Goal: Information Seeking & Learning: Learn about a topic

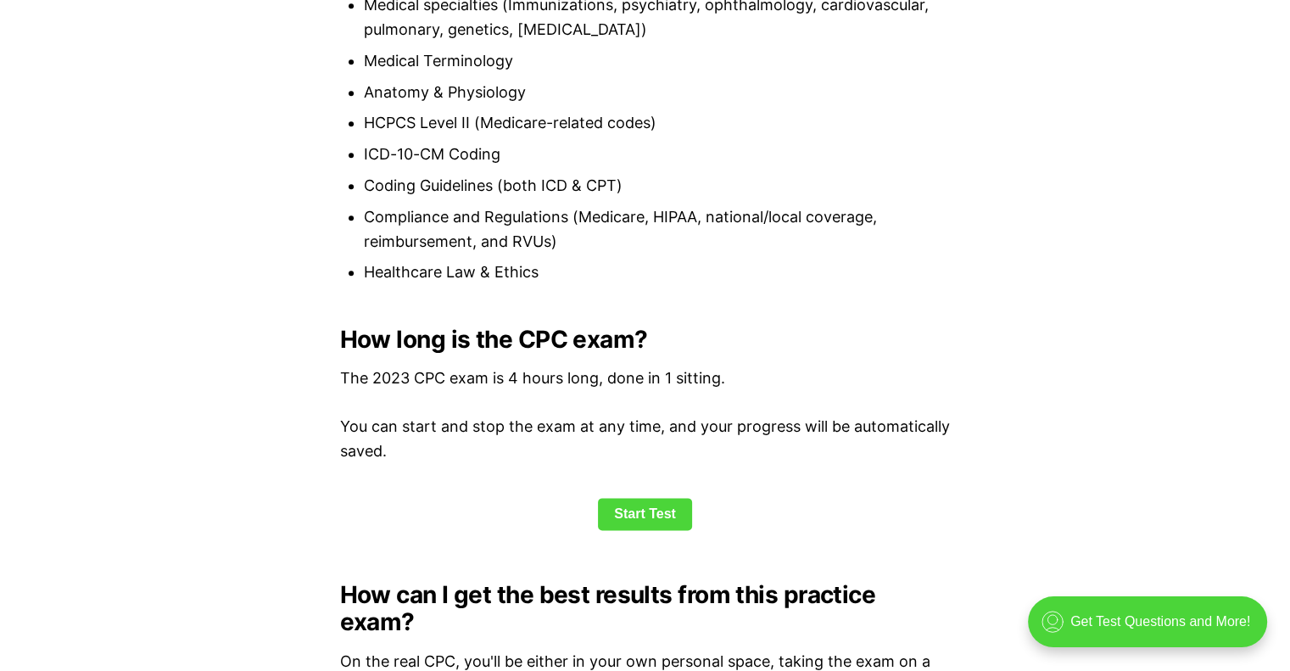
scroll to position [1866, 0]
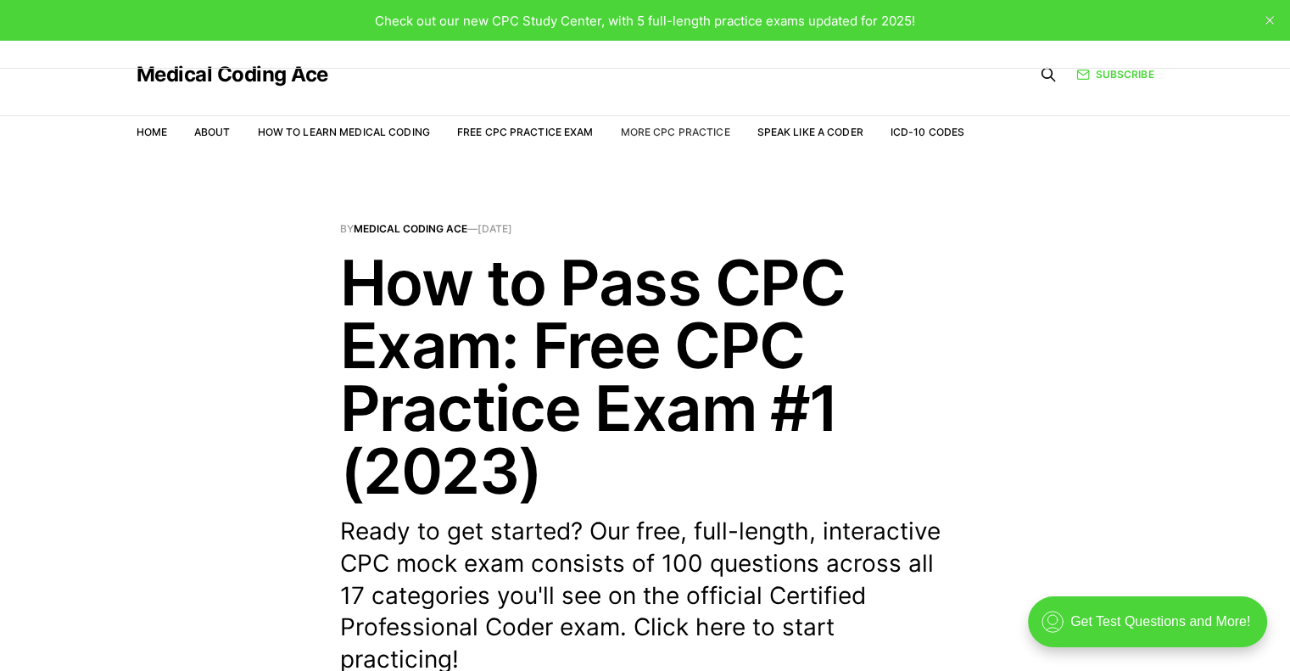
click at [668, 133] on link "More CPC Practice" at bounding box center [674, 132] width 109 height 13
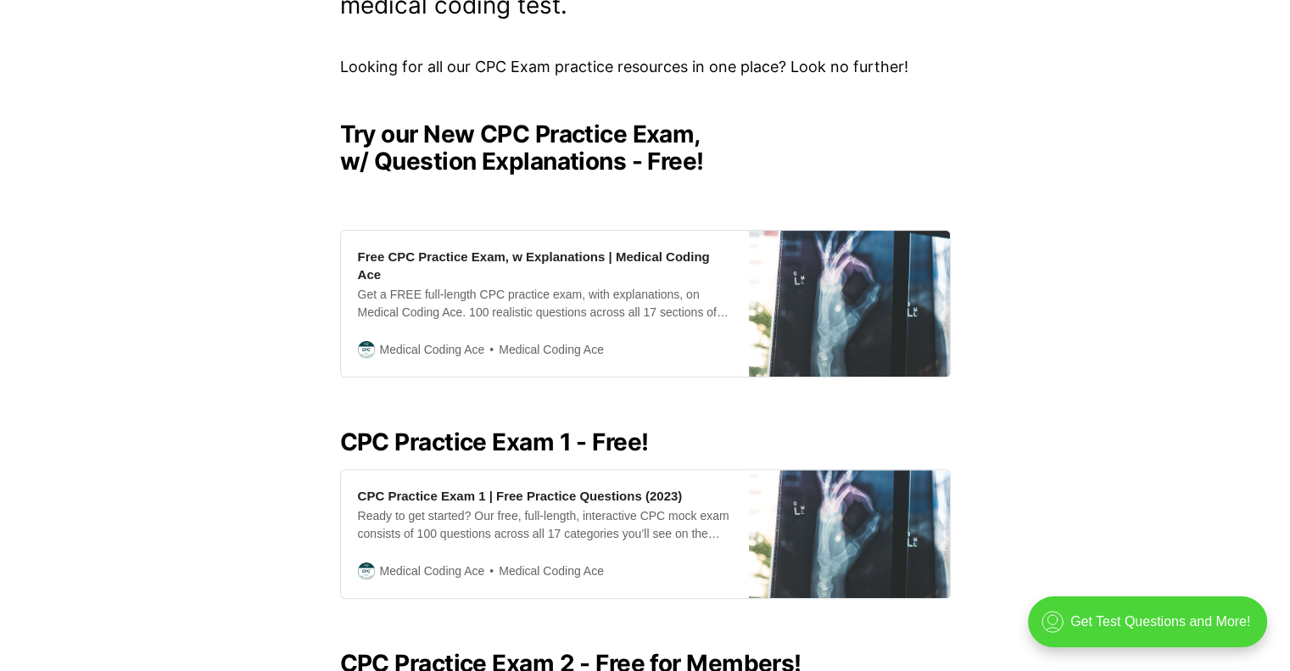
scroll to position [594, 0]
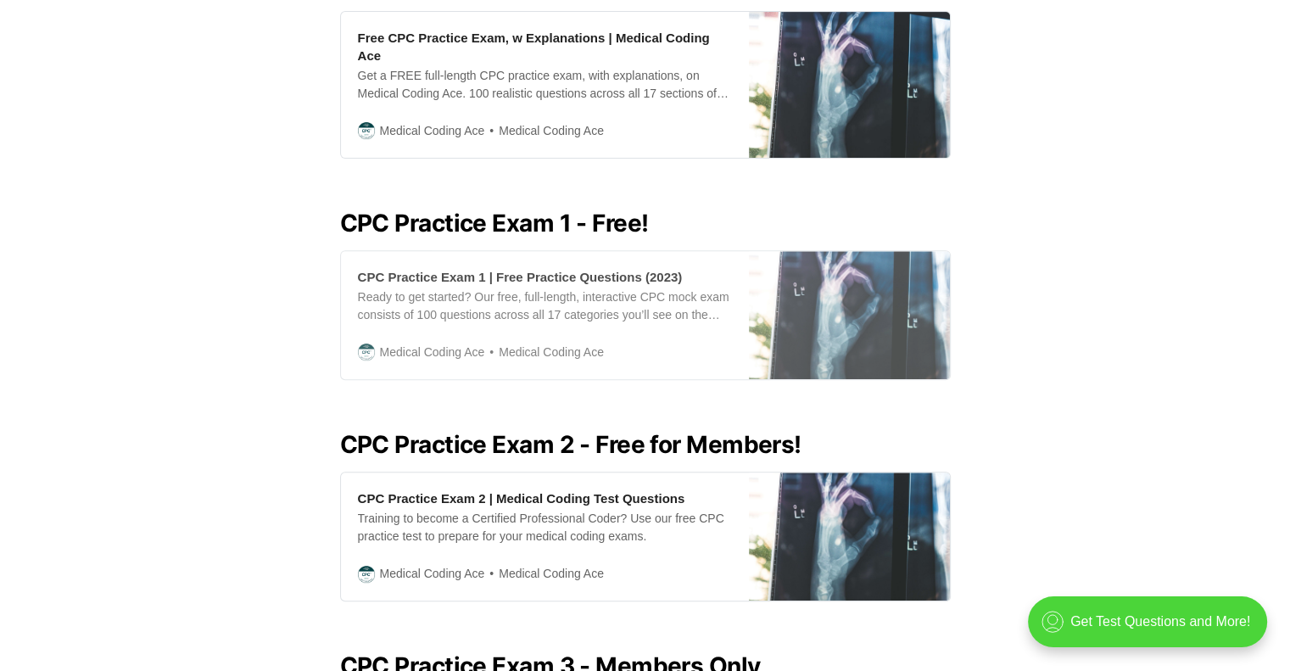
click at [568, 288] on div "Ready to get started? Our free, full-length, interactive CPC mock exam consists…" at bounding box center [545, 306] width 374 height 36
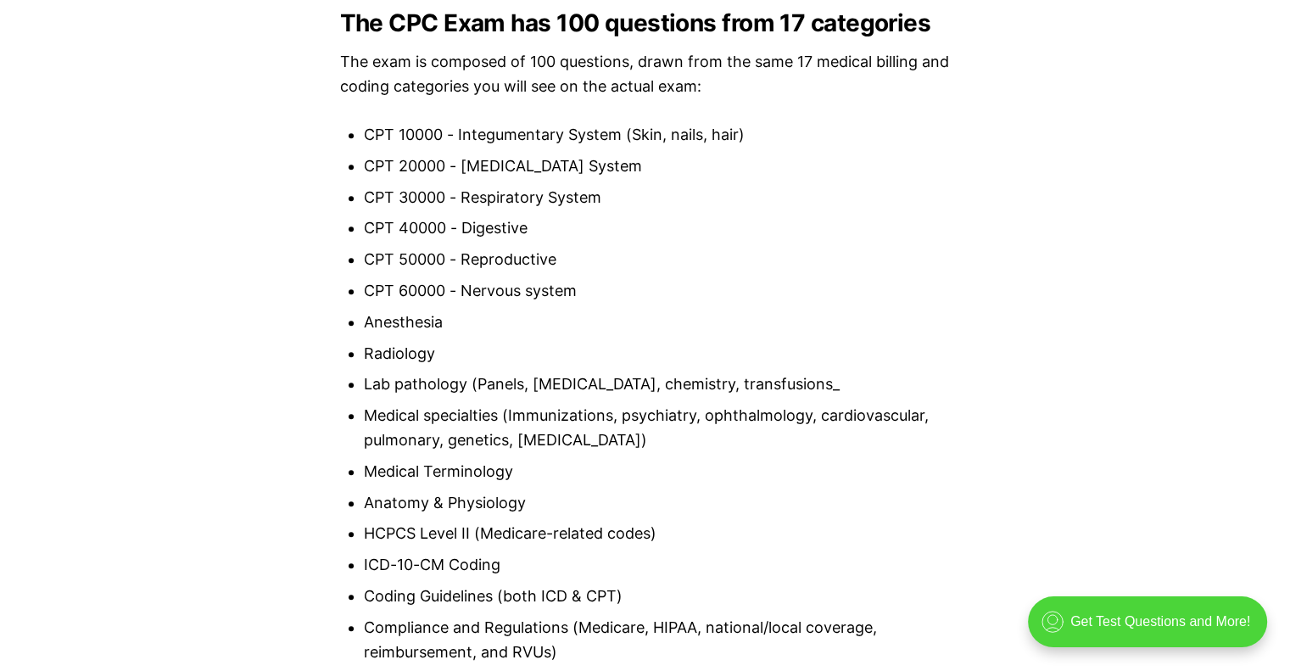
scroll to position [2120, 0]
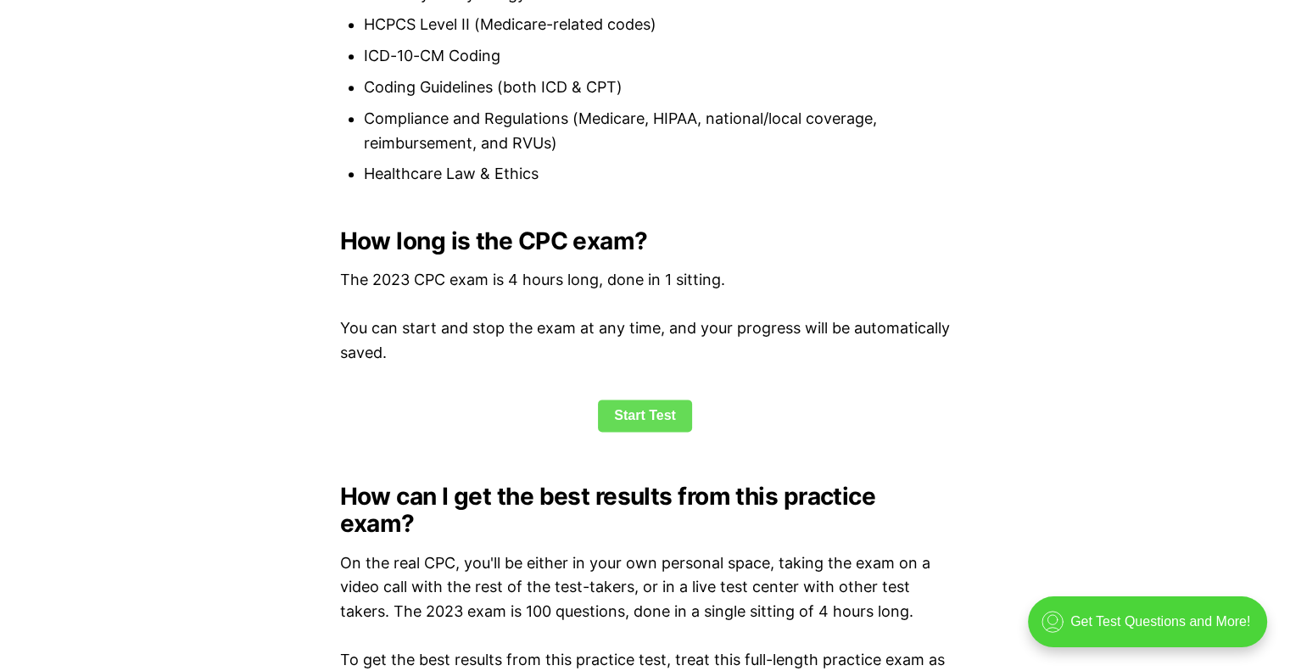
click at [634, 416] on link "Start Test" at bounding box center [645, 416] width 94 height 32
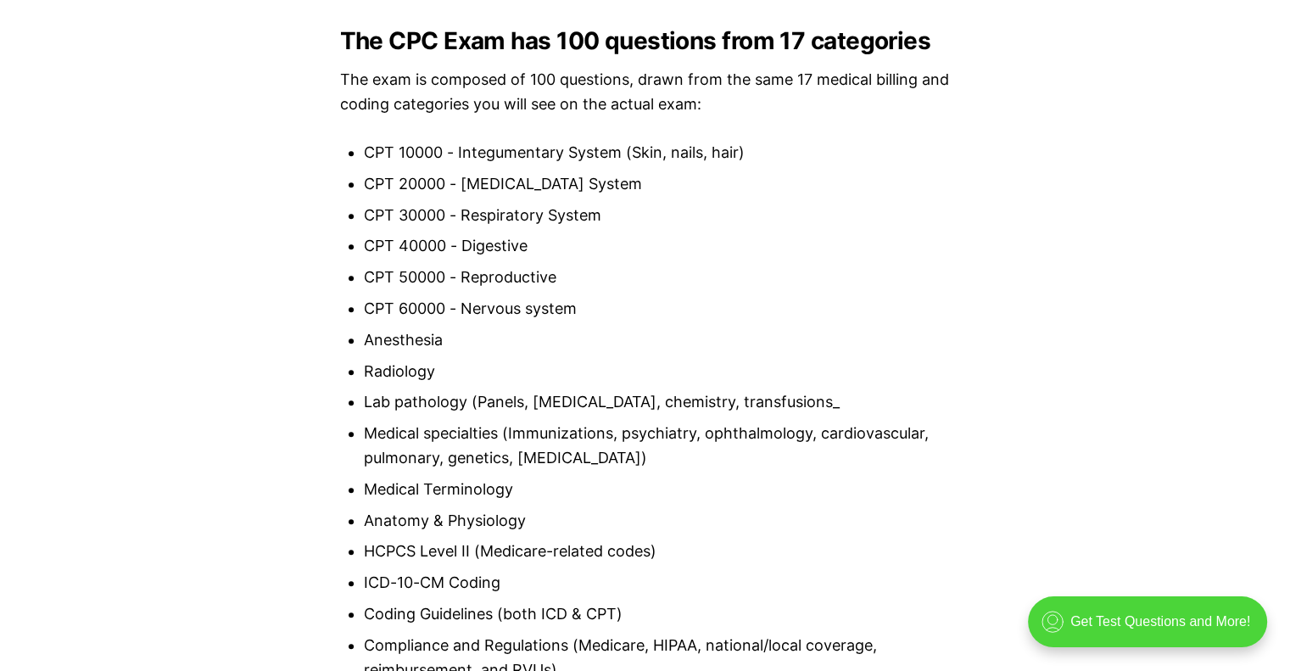
scroll to position [1357, 0]
